Goal: Check status

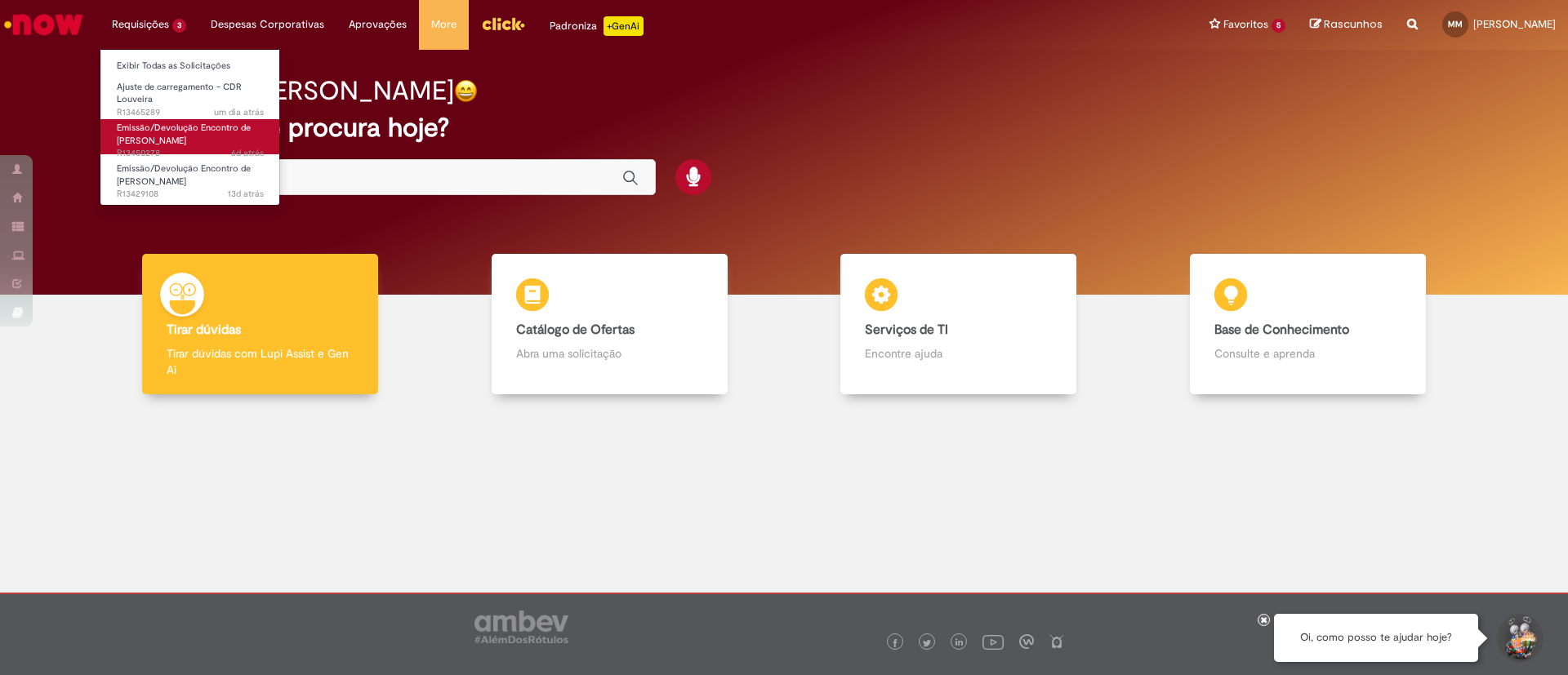
click at [192, 131] on span "Emissão/Devolução Encontro de [PERSON_NAME]" at bounding box center [183, 134] width 134 height 25
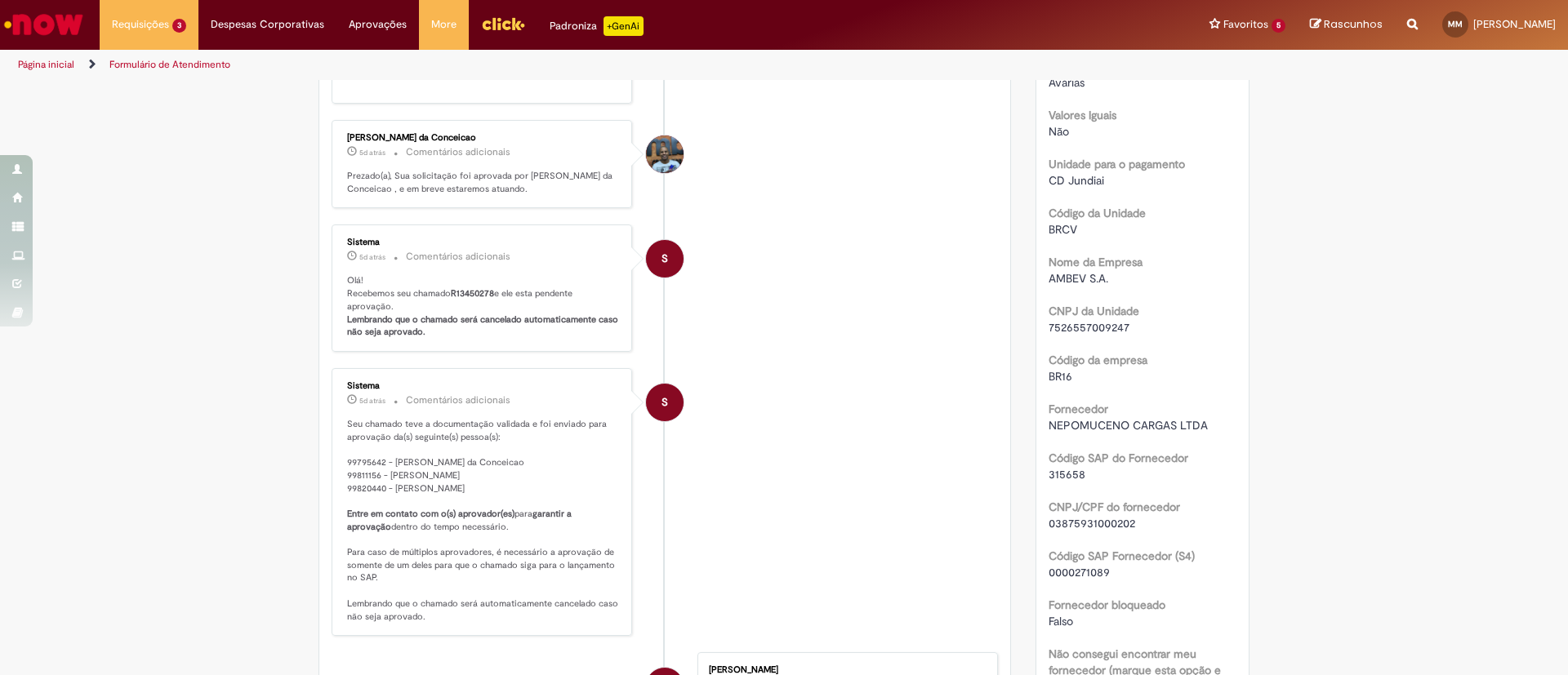
scroll to position [490, 0]
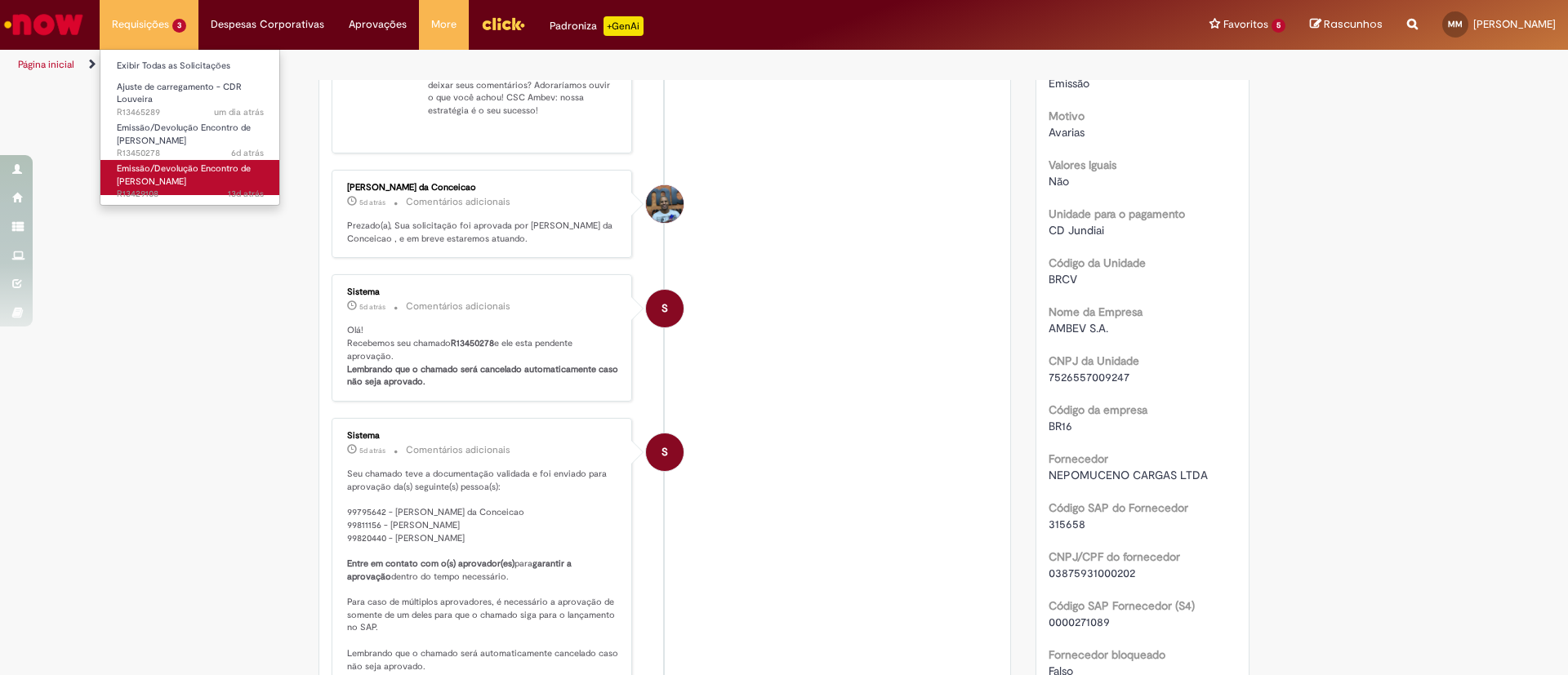
click at [197, 175] on link "Emissão/Devolução Encontro de Contas Fornecedor 13d atrás 13 dias atrás R134291…" at bounding box center [190, 178] width 180 height 35
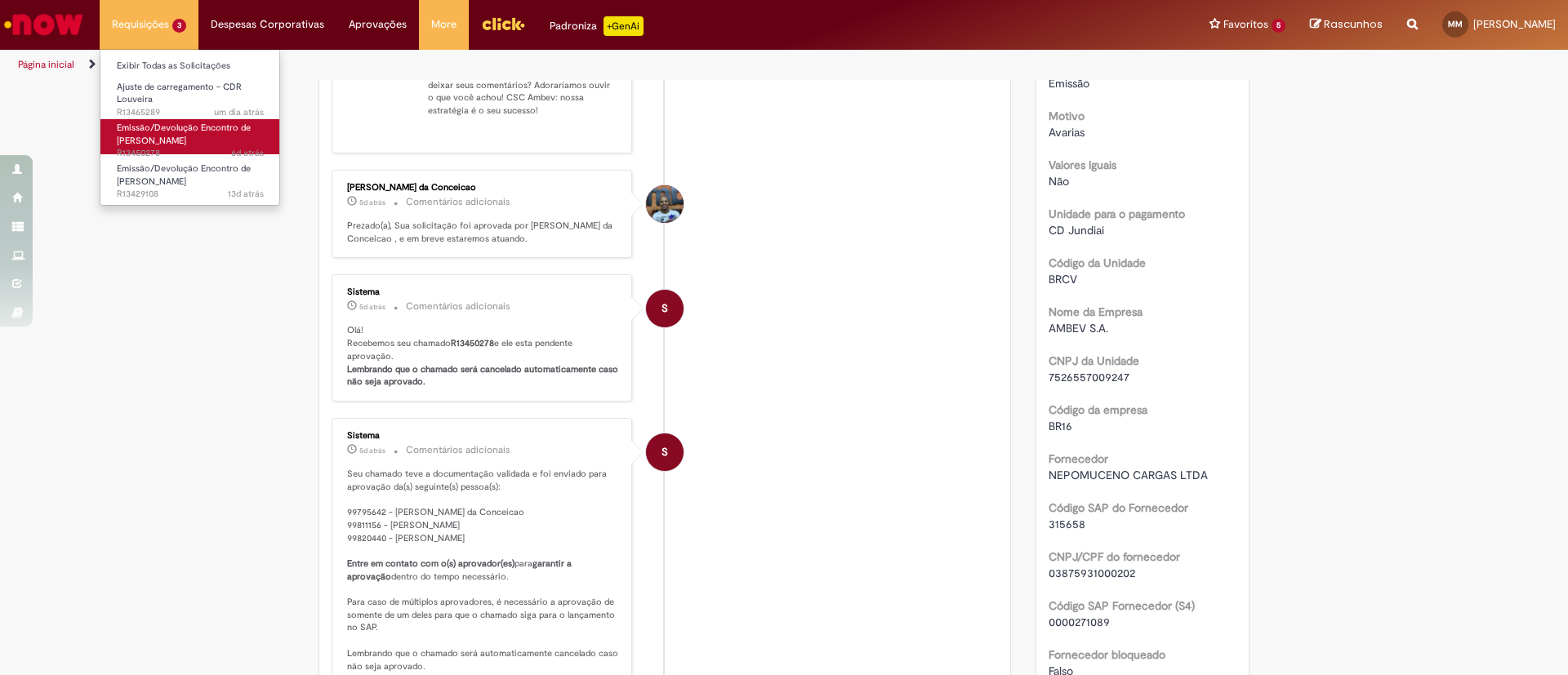
click at [195, 139] on link "Emissão/Devolução Encontro de Contas Fornecedor 6d atrás 6 dias atrás R13450278" at bounding box center [190, 136] width 180 height 35
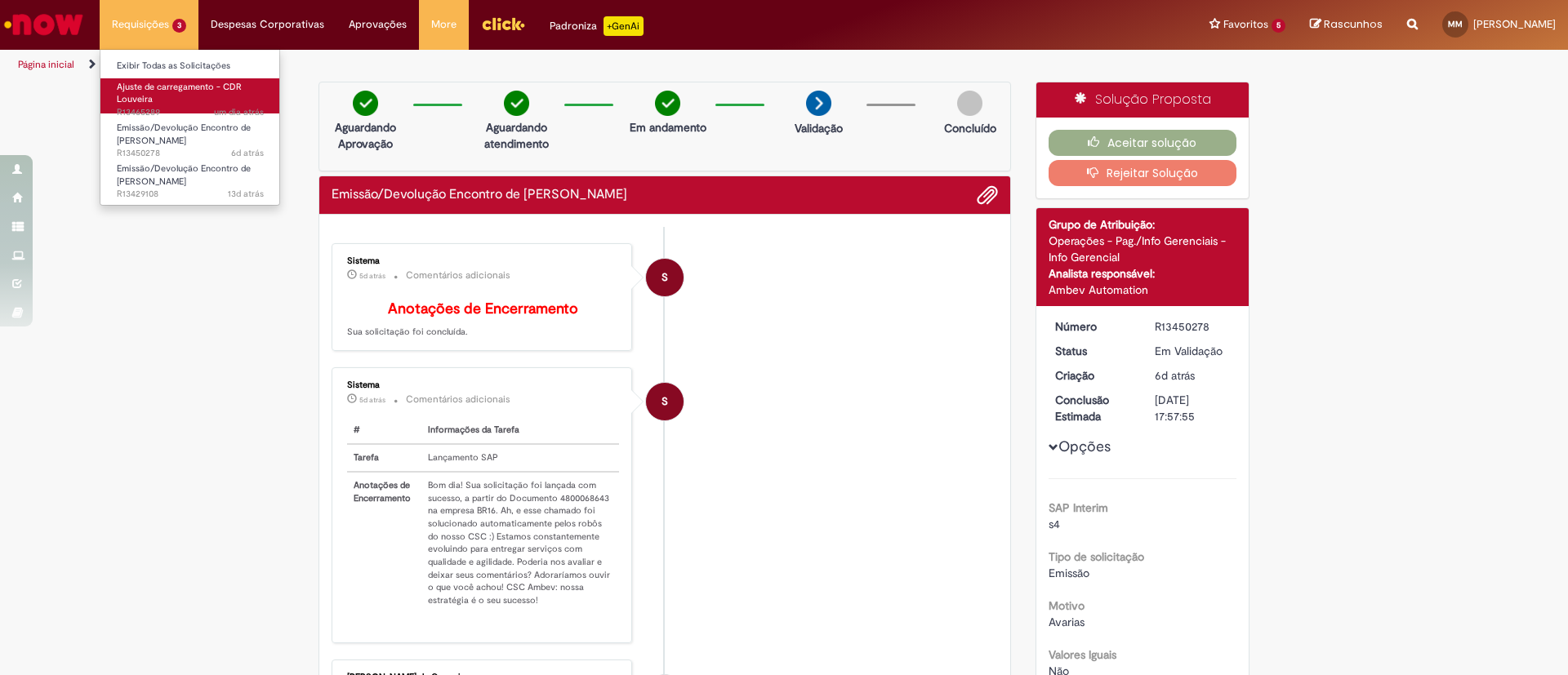
click at [141, 110] on span "um dia atrás um dia atrás R13465289" at bounding box center [191, 112] width 147 height 13
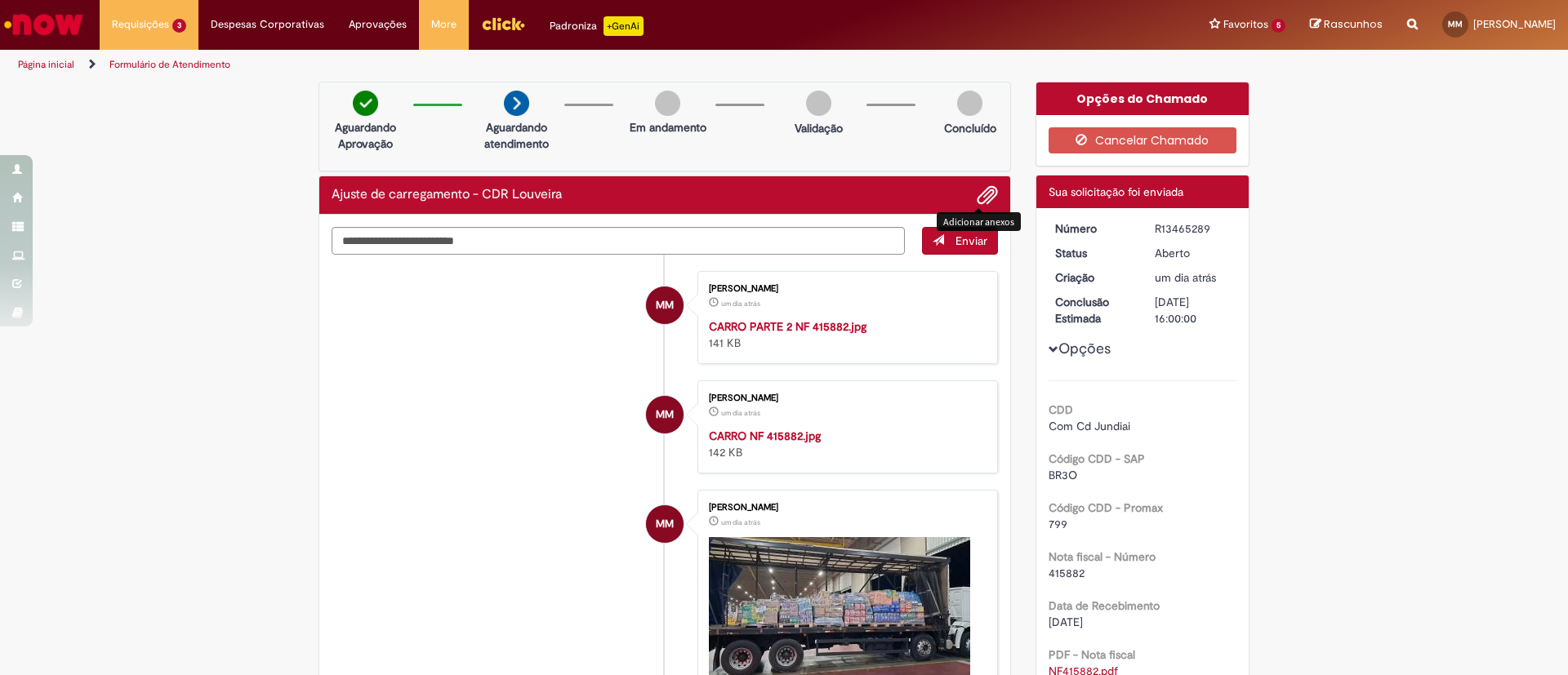
click at [979, 192] on span "Adicionar anexos" at bounding box center [986, 195] width 19 height 19
click at [956, 242] on span "Enviar" at bounding box center [971, 241] width 32 height 15
